Goal: Navigation & Orientation: Understand site structure

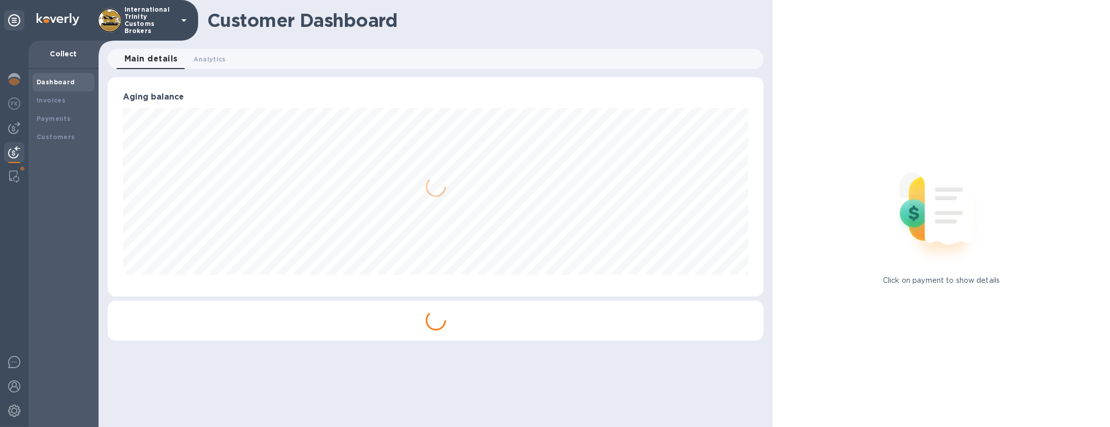
scroll to position [507931, 507498]
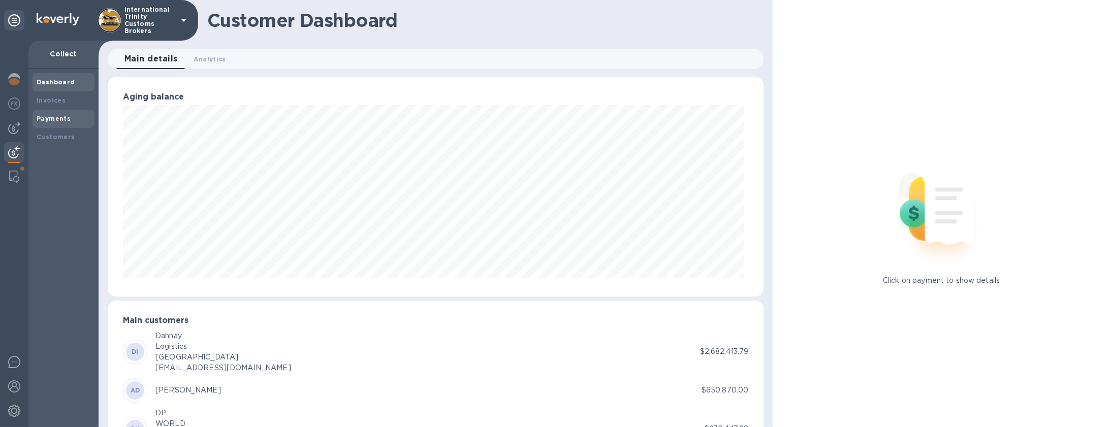
click at [50, 117] on b "Payments" at bounding box center [54, 119] width 34 height 8
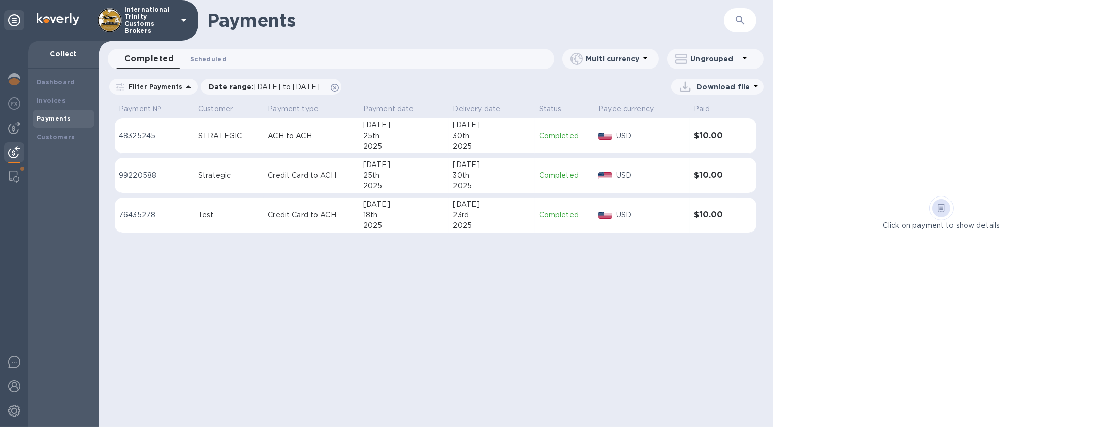
click at [202, 64] on span "Scheduled 0" at bounding box center [208, 59] width 37 height 11
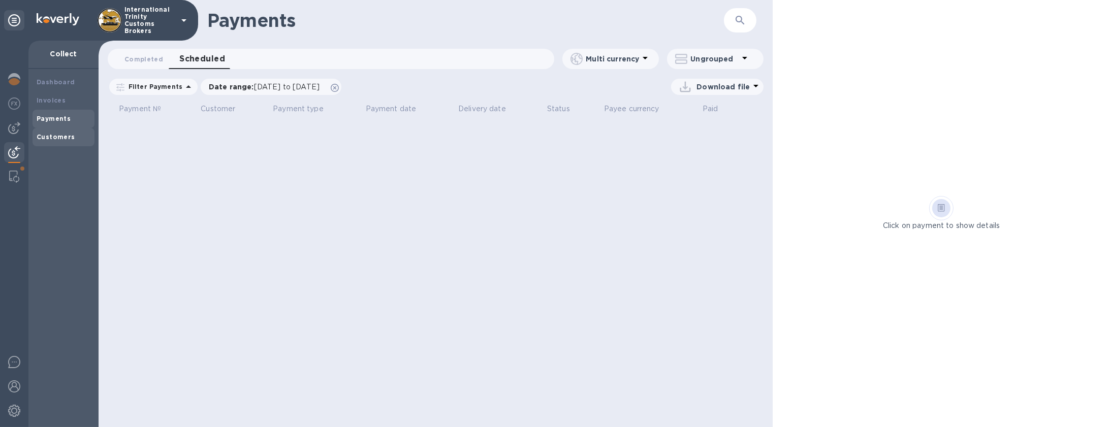
click at [54, 141] on div "Customers" at bounding box center [64, 137] width 54 height 10
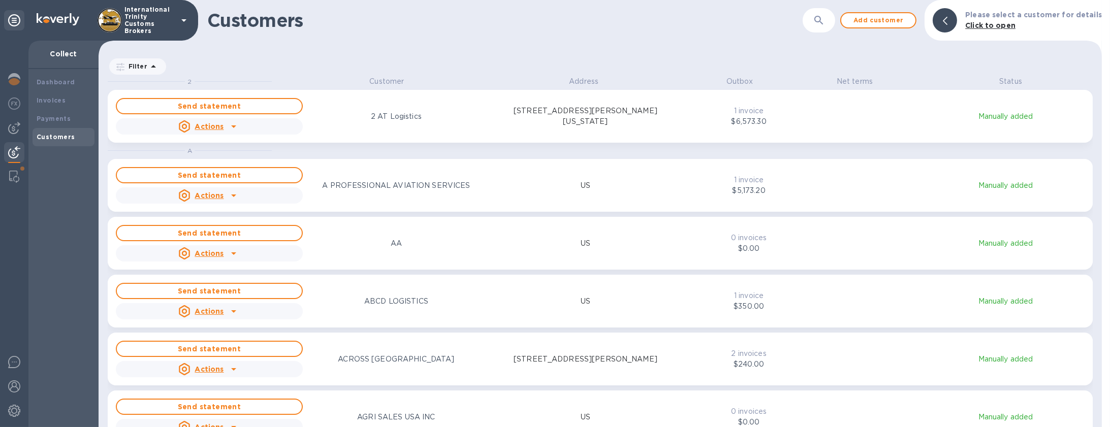
scroll to position [347, 999]
click at [9, 121] on div at bounding box center [14, 128] width 20 height 20
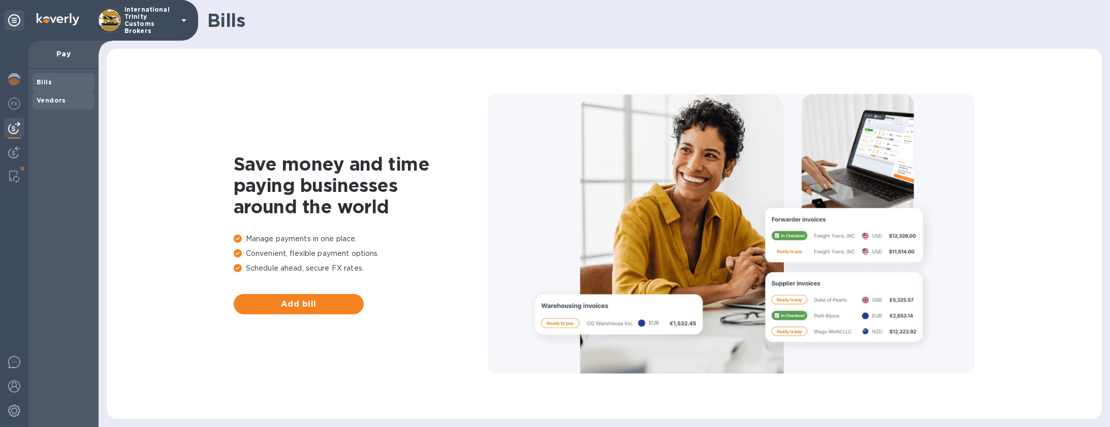
click at [55, 99] on b "Vendors" at bounding box center [51, 101] width 29 height 8
